Goal: Task Accomplishment & Management: Manage account settings

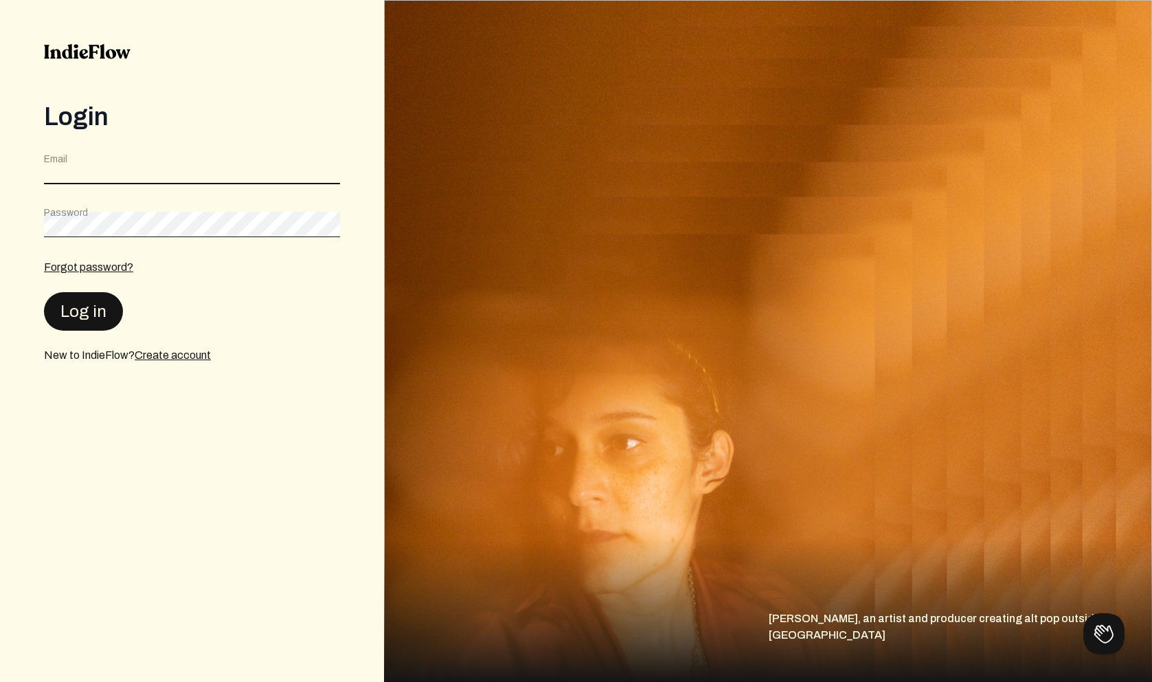
type input "bryansammis@gmail.com"
click at [80, 311] on button "Log in" at bounding box center [83, 310] width 79 height 38
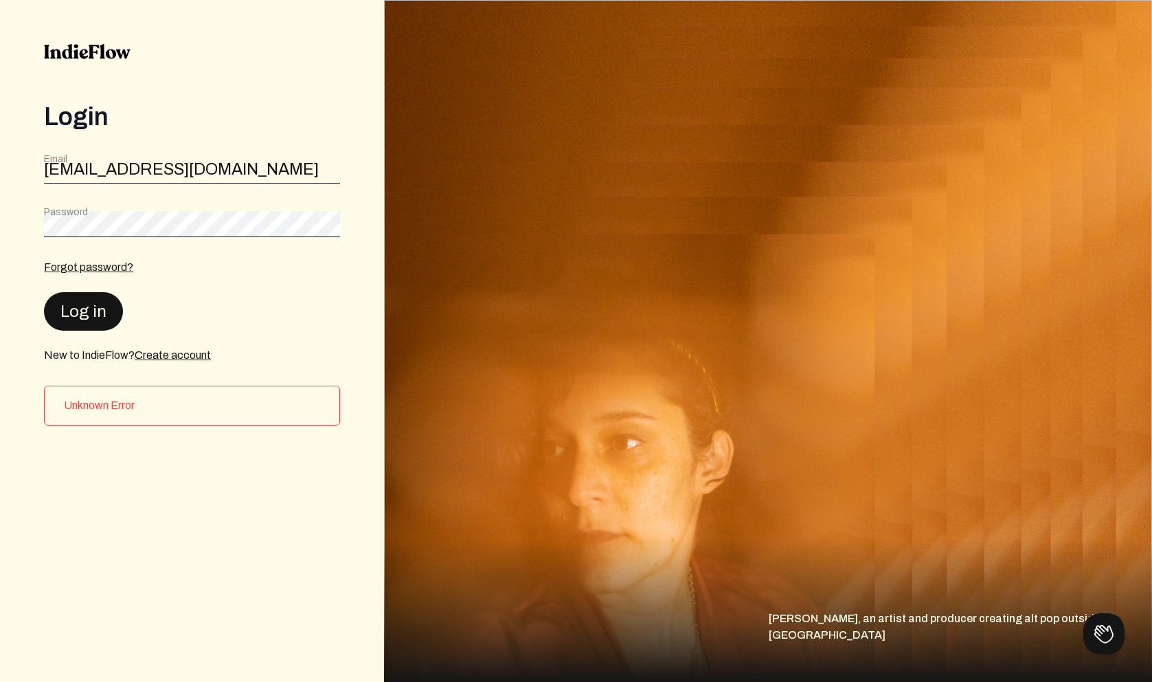
click at [87, 318] on button "Log in" at bounding box center [83, 311] width 79 height 38
click at [273, 165] on input "bryansammis@gmail.com" at bounding box center [192, 171] width 296 height 26
click at [100, 311] on button "Log in" at bounding box center [83, 310] width 79 height 38
click at [250, 298] on div "Log in" at bounding box center [192, 310] width 296 height 38
